Goal: Task Accomplishment & Management: Use online tool/utility

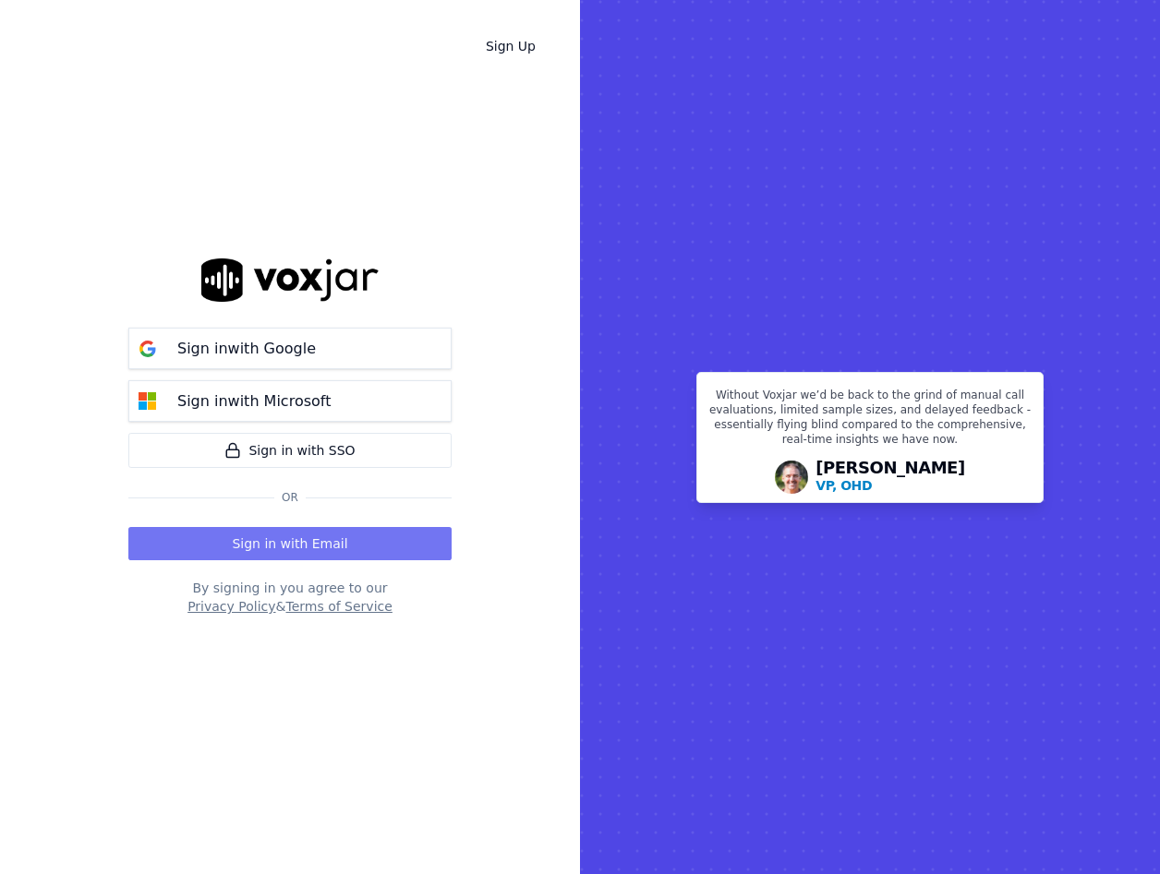
click at [235, 551] on button "Sign in with Email" at bounding box center [289, 543] width 323 height 33
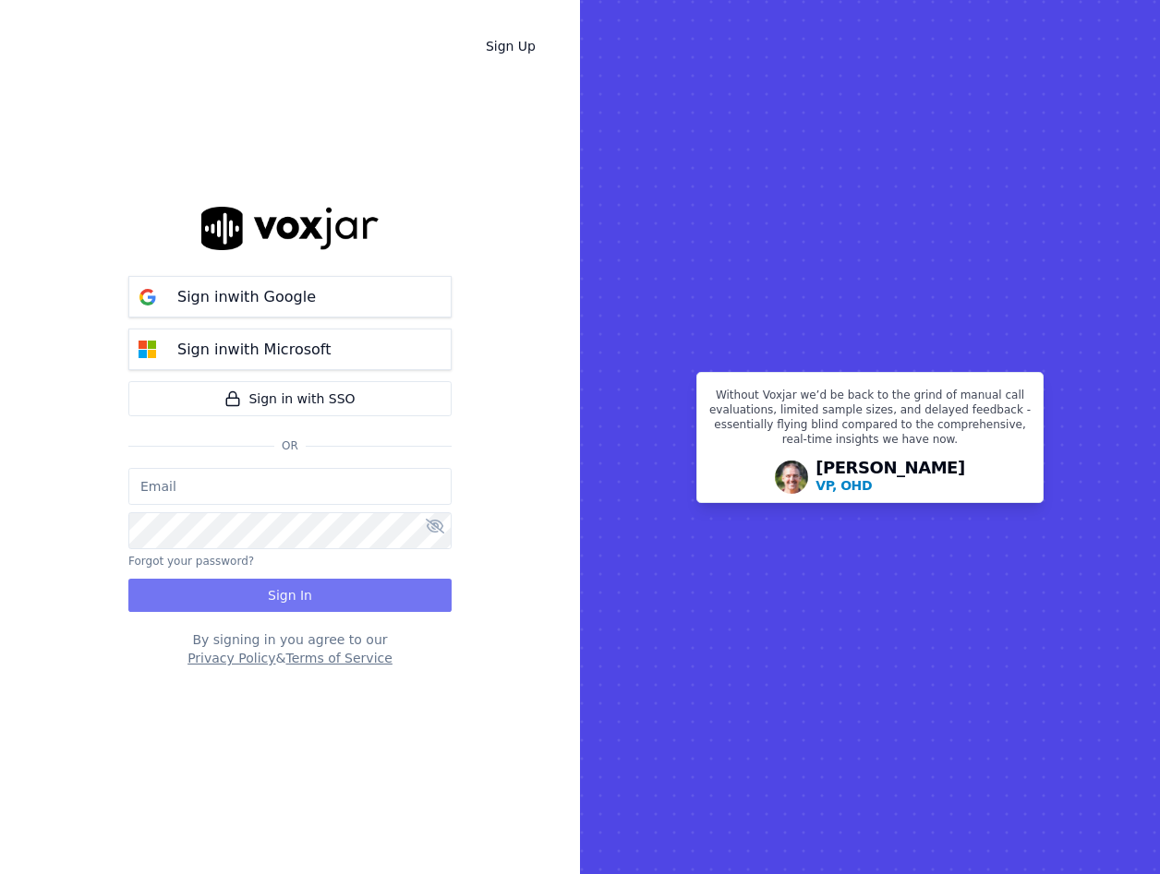
type input "vperea@asilpc.com"
click at [235, 595] on button "Sign In" at bounding box center [289, 595] width 323 height 33
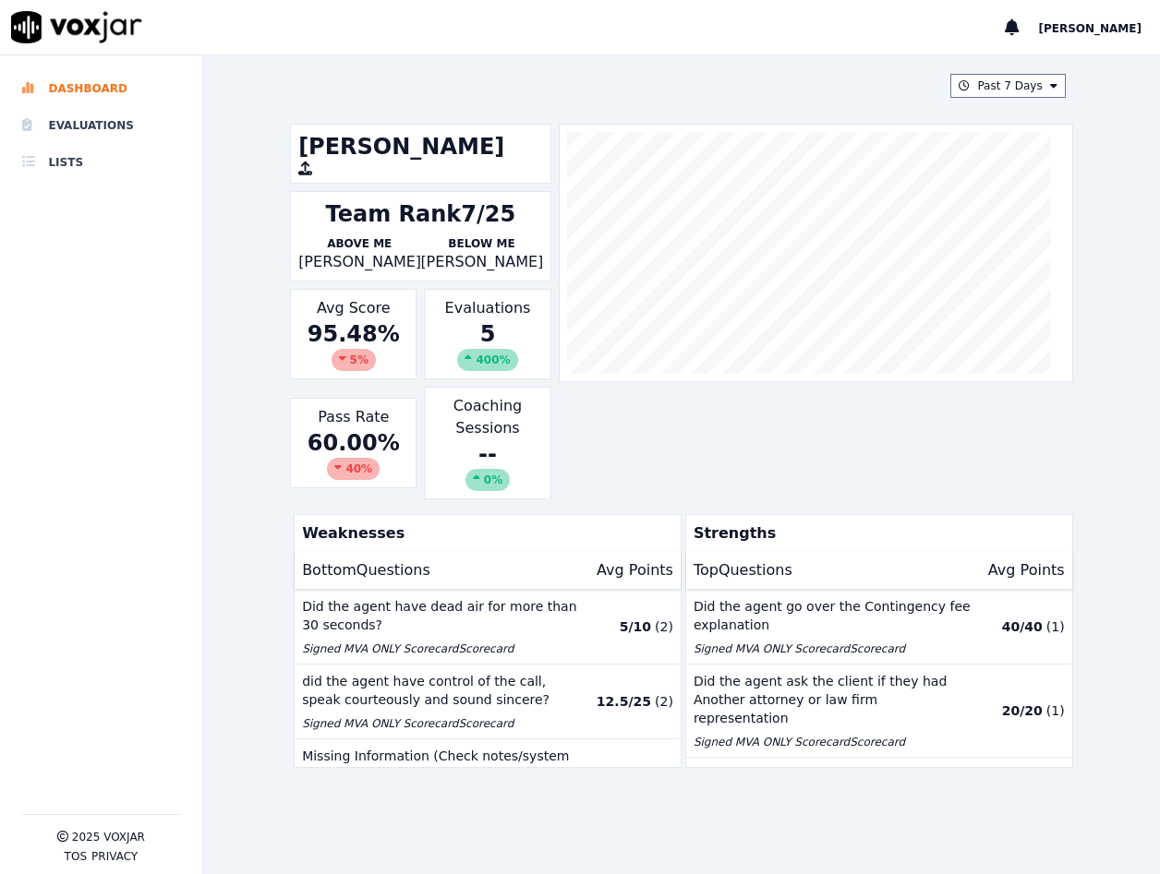
scroll to position [61, 0]
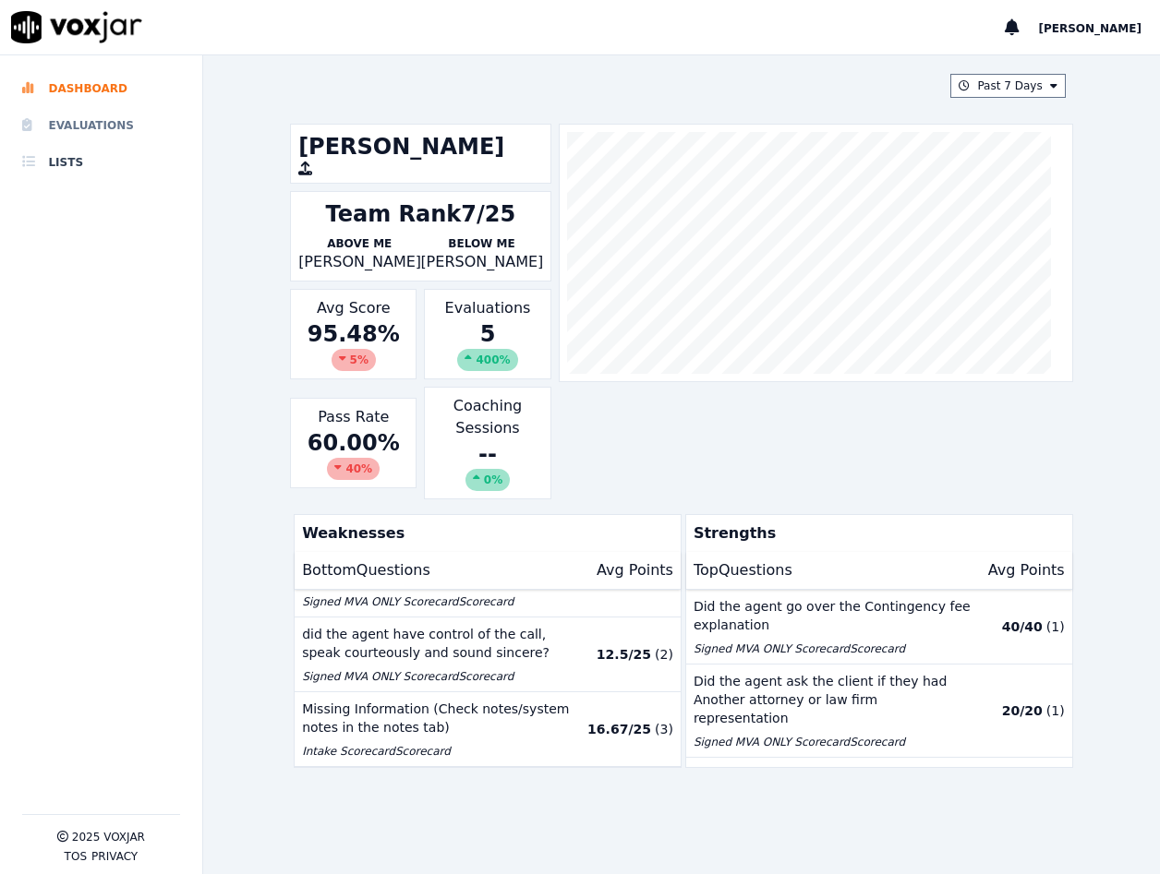
click at [94, 117] on li "Evaluations" at bounding box center [101, 125] width 158 height 37
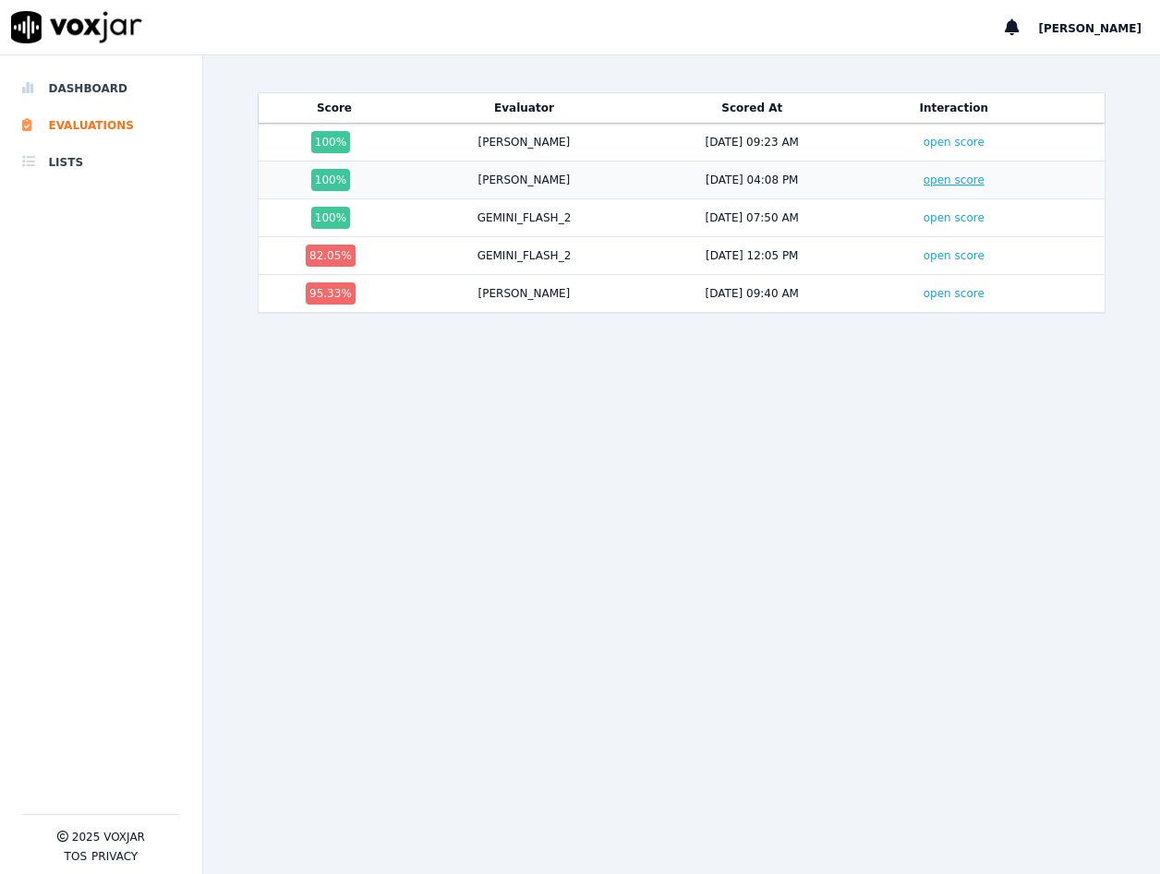
click at [937, 187] on link "open score" at bounding box center [953, 180] width 61 height 13
click at [924, 139] on link "open score" at bounding box center [953, 142] width 61 height 13
click at [339, 138] on div "100 %" at bounding box center [330, 142] width 39 height 22
click at [331, 140] on div "100 %" at bounding box center [330, 142] width 39 height 22
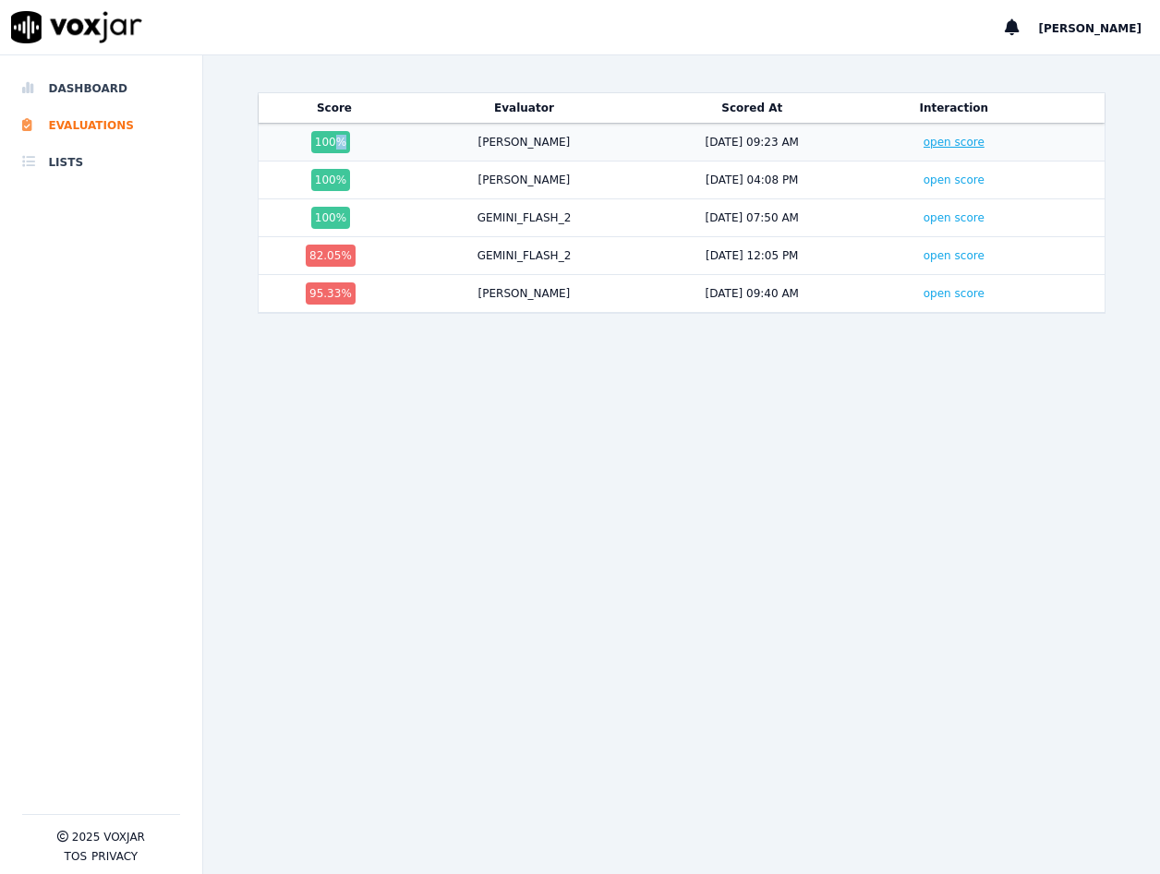
click at [927, 140] on link "open score" at bounding box center [953, 142] width 61 height 13
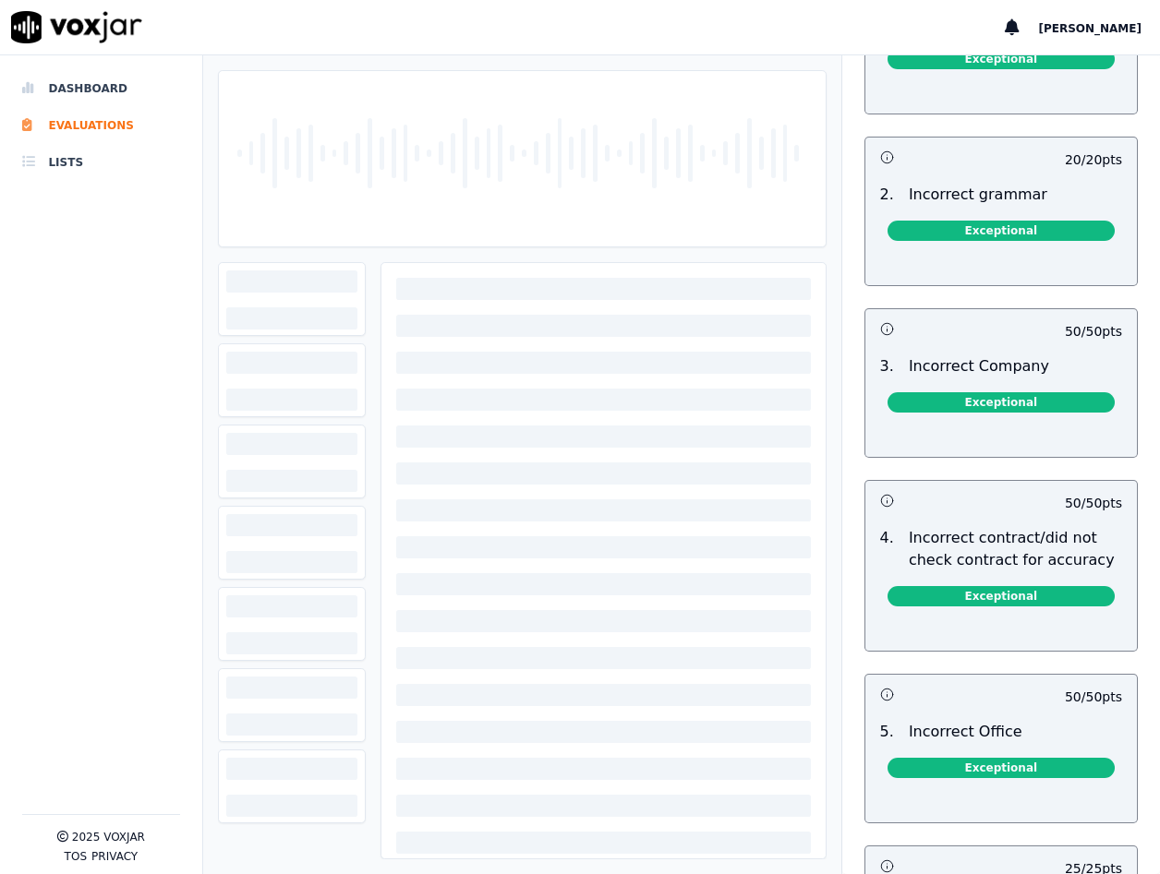
scroll to position [5041, 0]
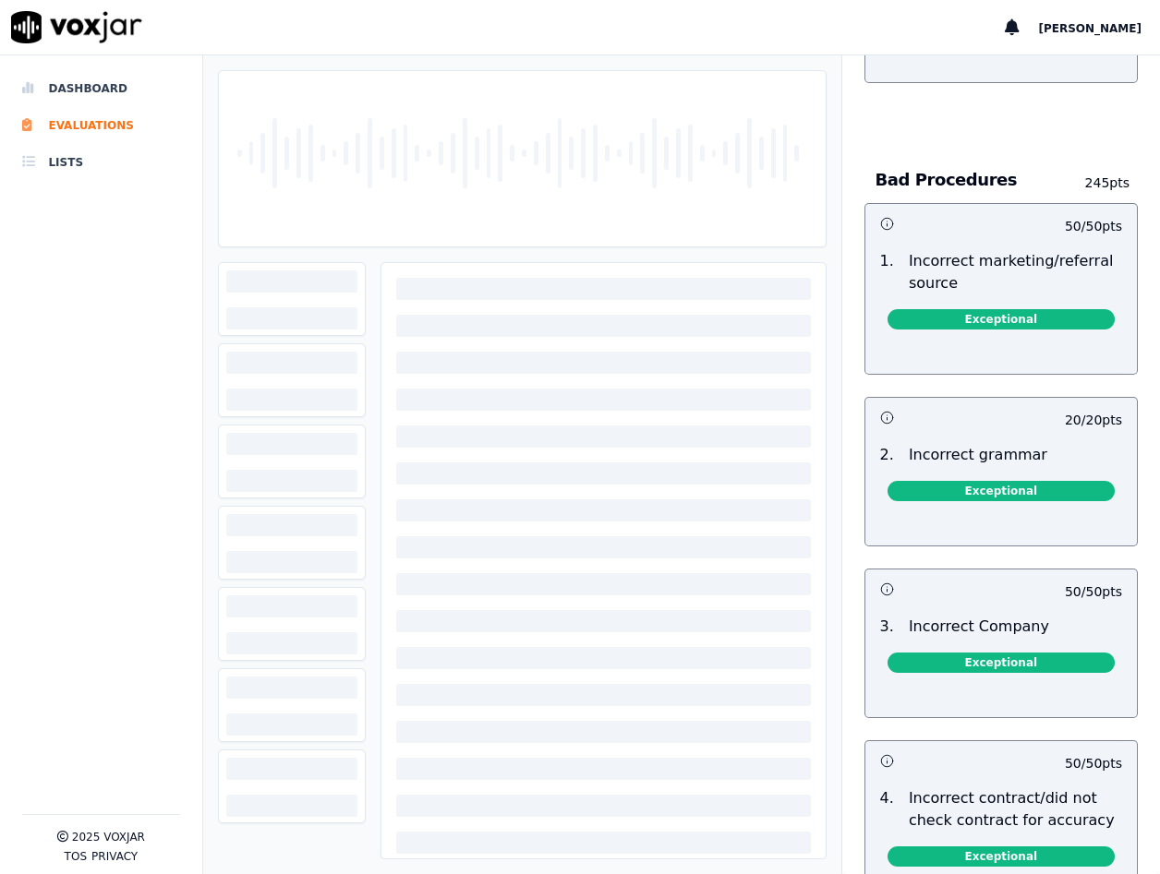
scroll to position [3933, 0]
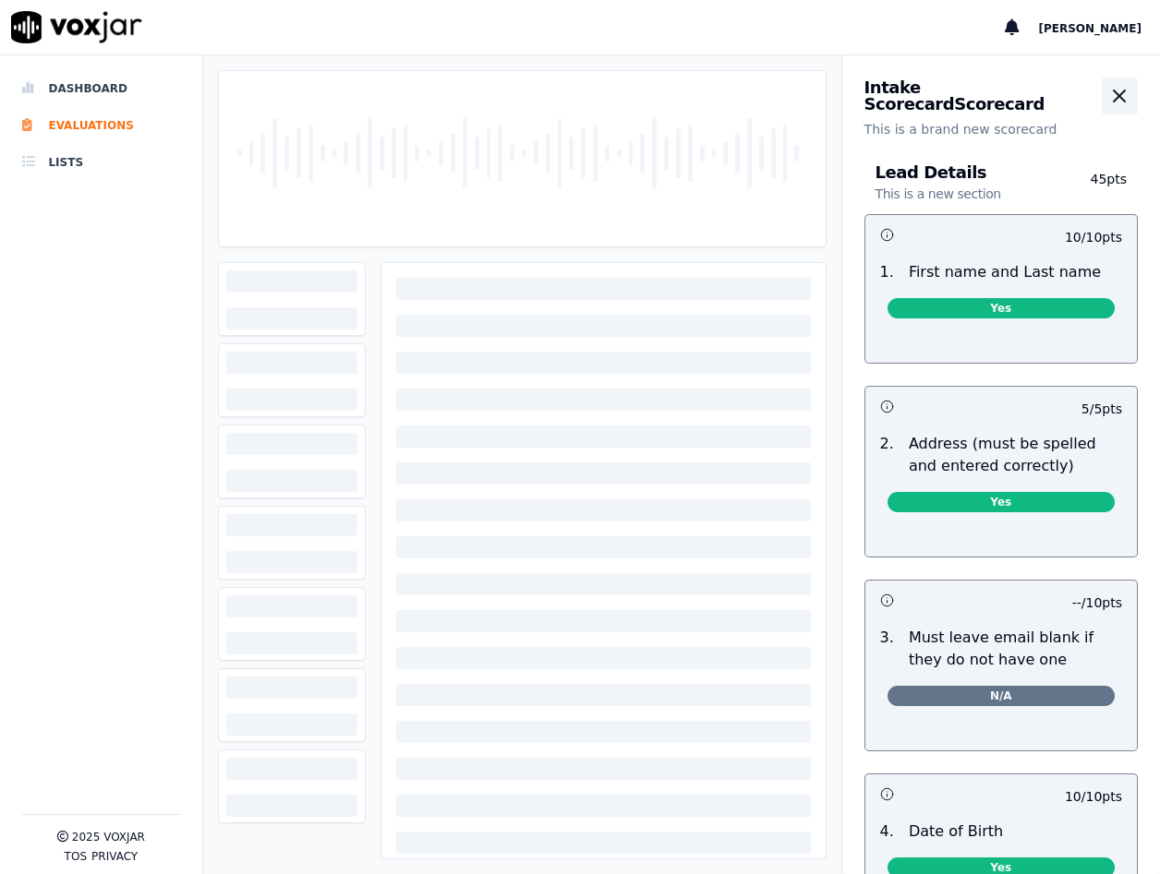
click at [1108, 88] on icon "button" at bounding box center [1119, 96] width 22 height 22
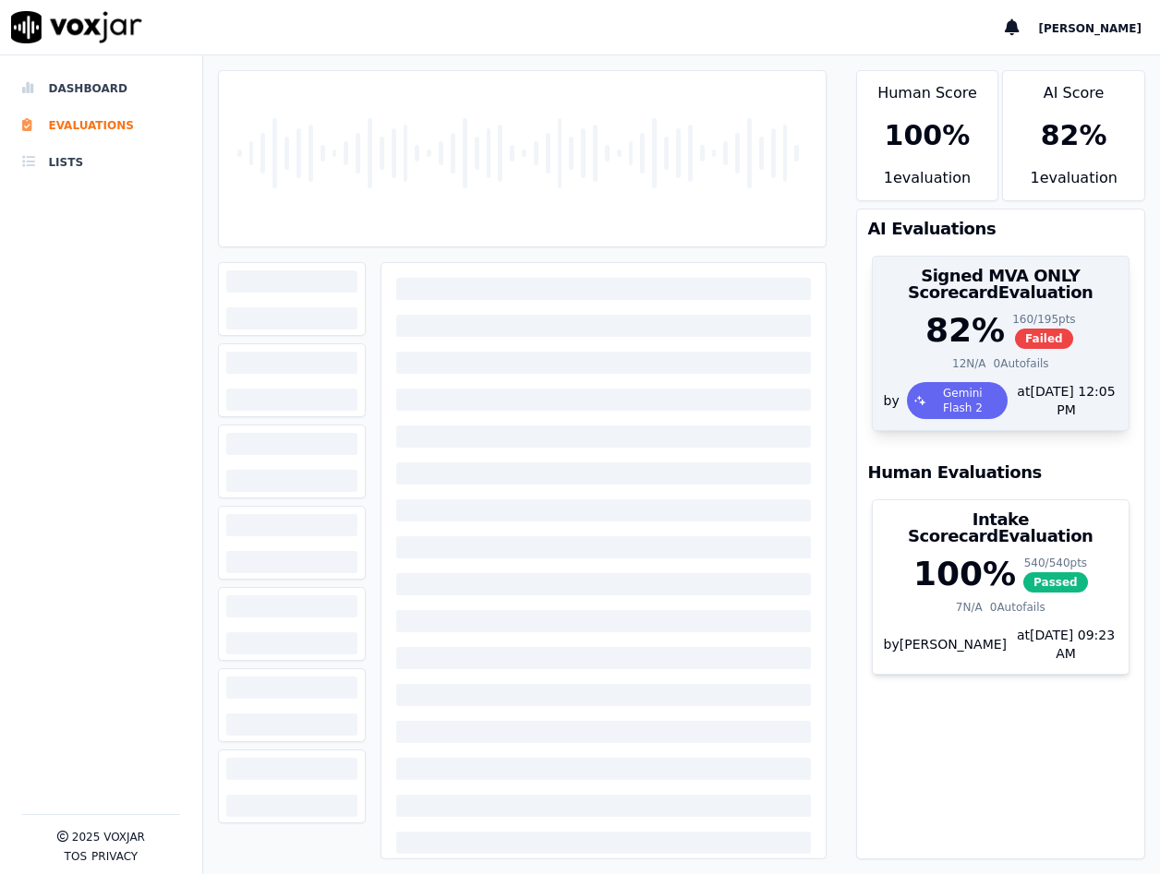
click at [941, 312] on div "82 %" at bounding box center [964, 330] width 79 height 37
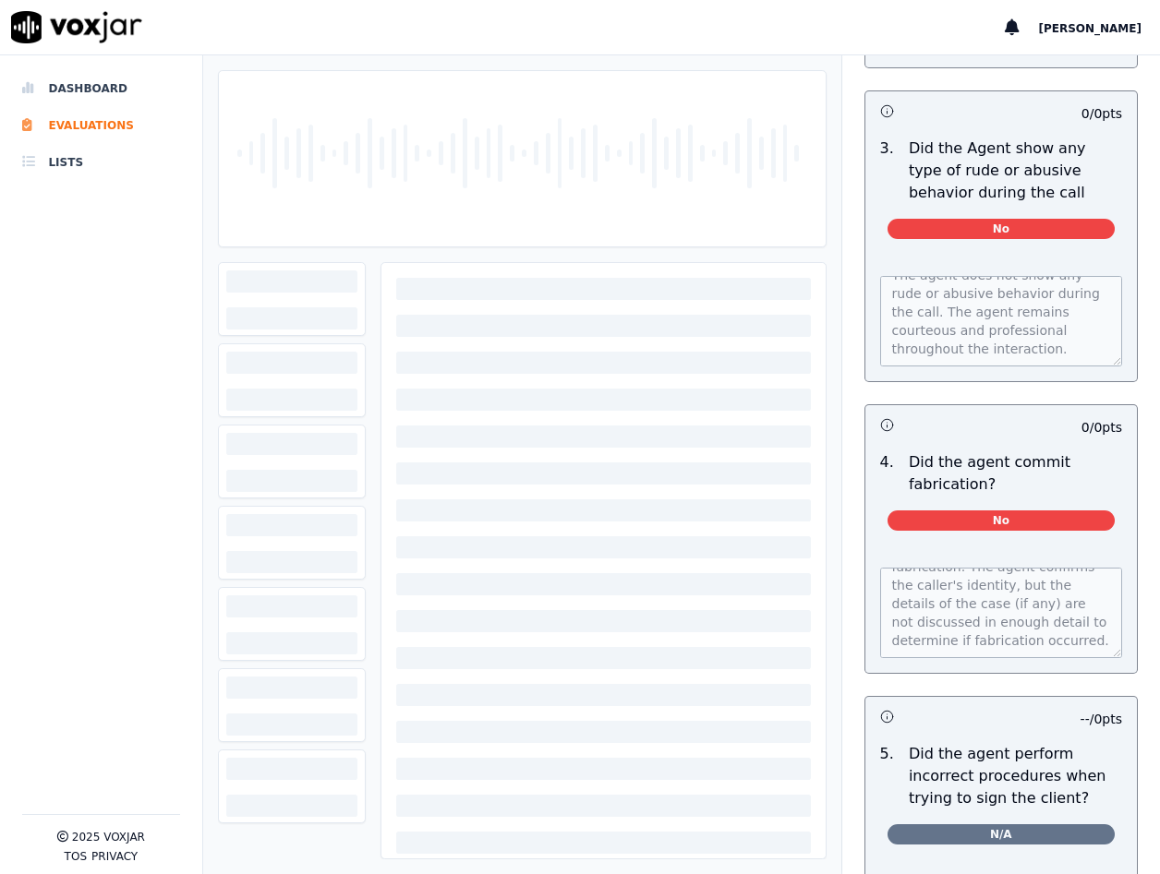
scroll to position [55, 0]
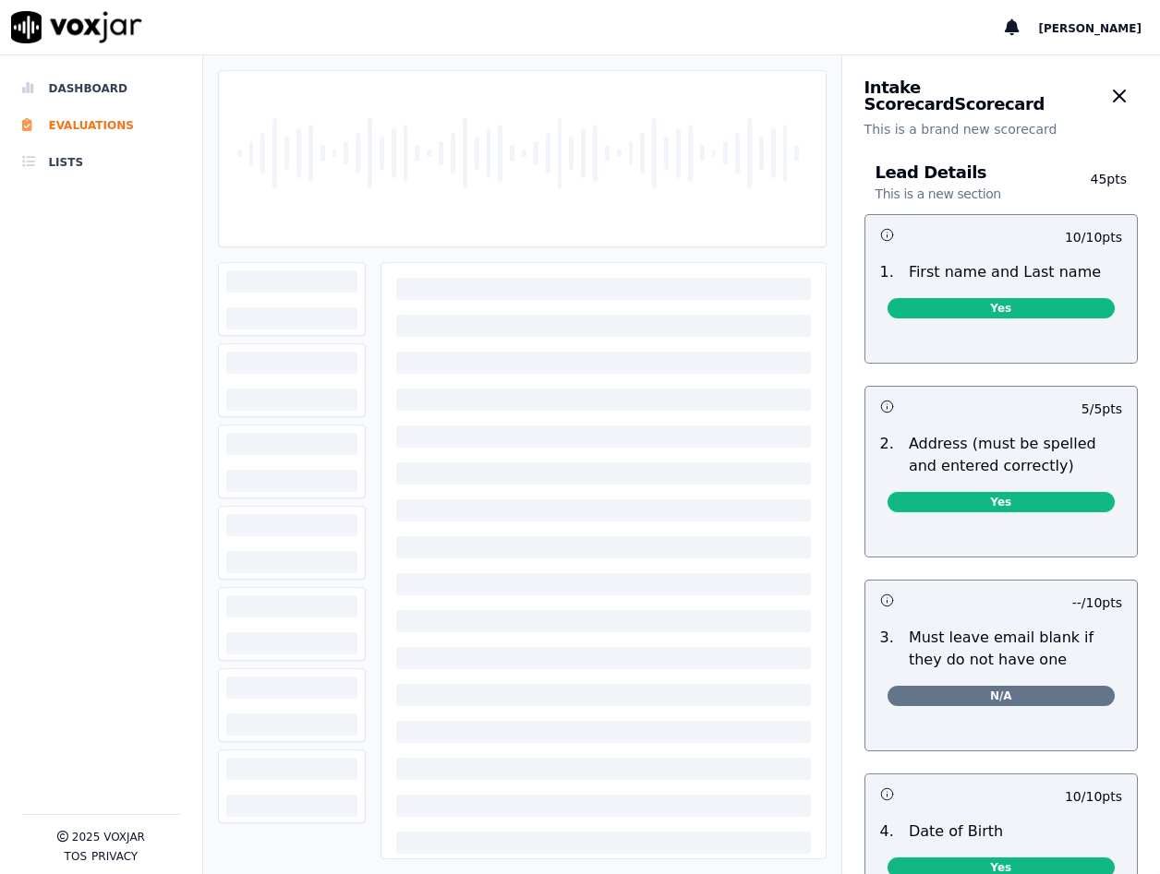
click at [439, 106] on div at bounding box center [522, 158] width 592 height 175
drag, startPoint x: 439, startPoint y: 106, endPoint x: 520, endPoint y: 132, distance: 85.3
click at [439, 113] on div at bounding box center [522, 158] width 592 height 175
click at [1108, 92] on icon "button" at bounding box center [1119, 96] width 22 height 22
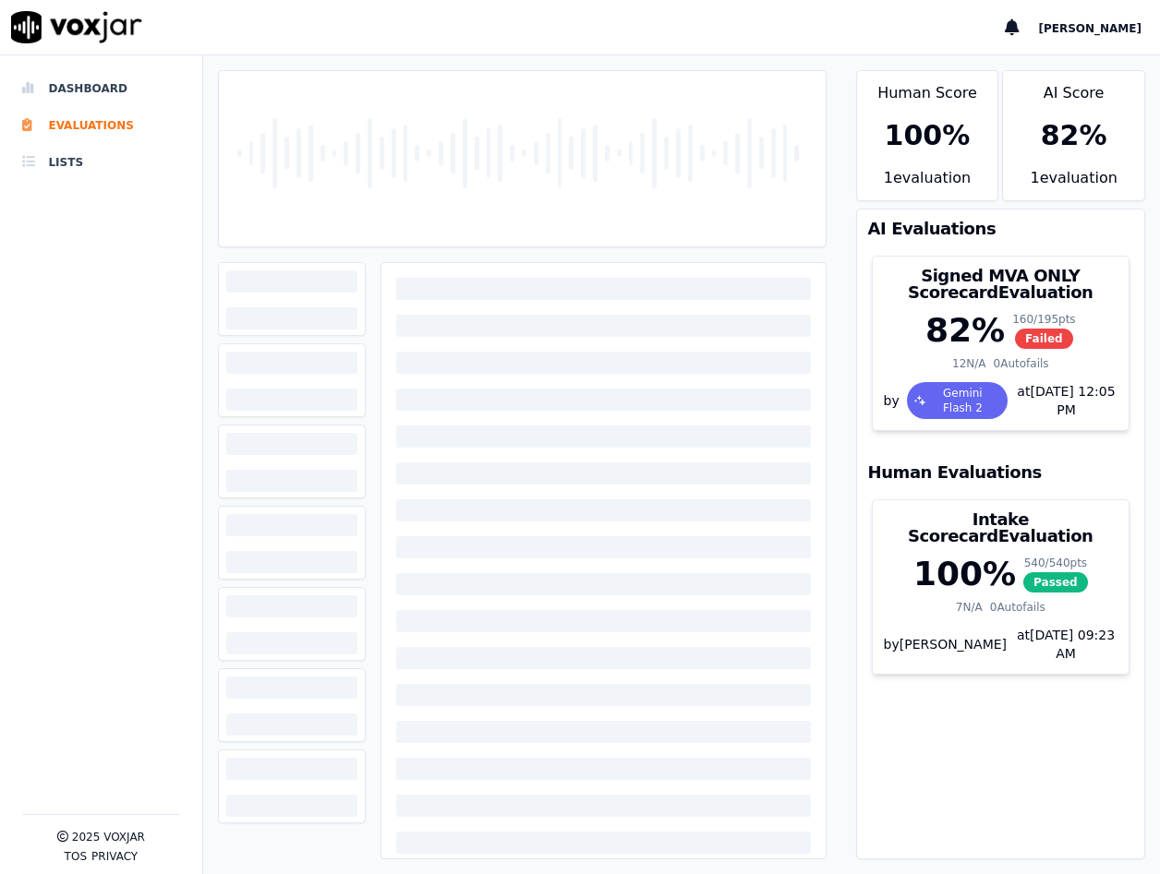
click at [899, 154] on div "100 %" at bounding box center [927, 135] width 141 height 63
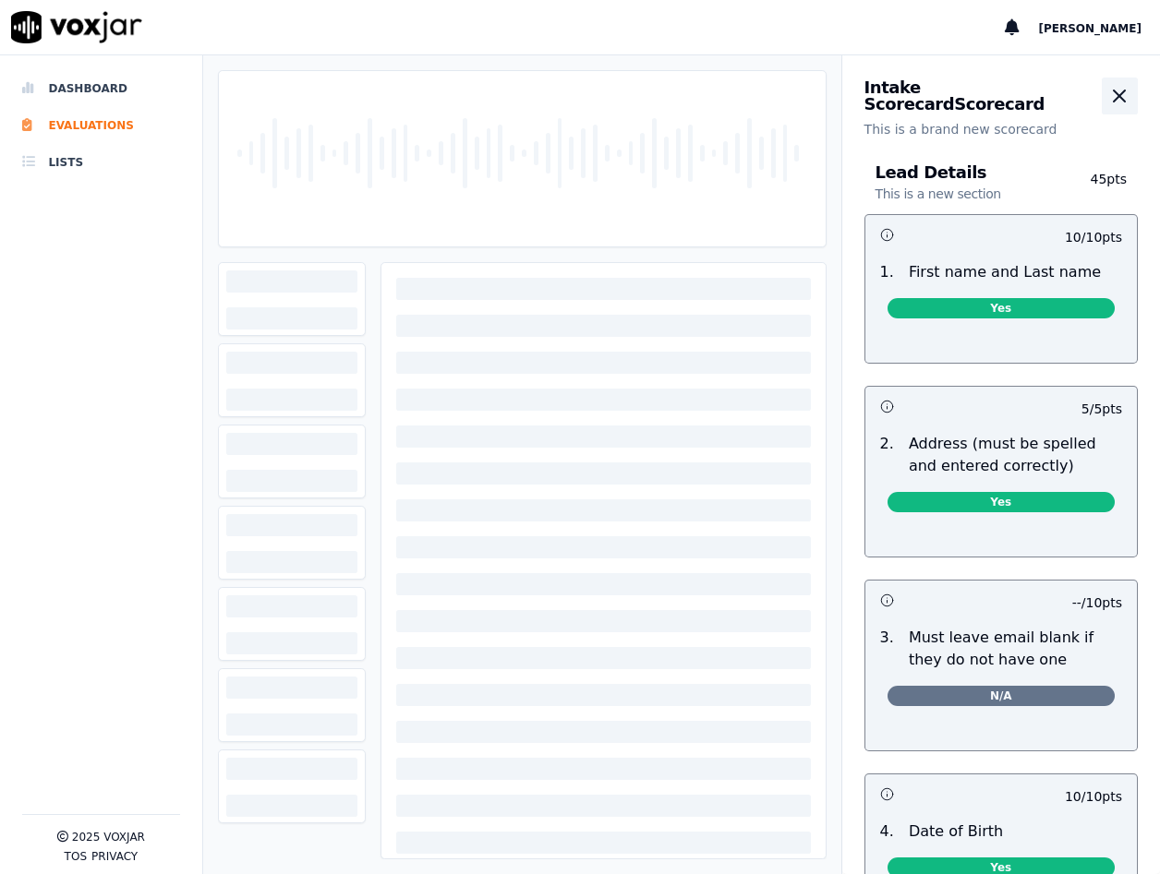
click at [1108, 98] on icon "button" at bounding box center [1119, 96] width 22 height 22
